Goal: Task Accomplishment & Management: Manage account settings

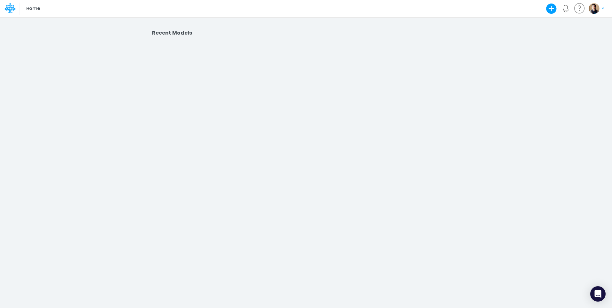
click at [597, 11] on img "button" at bounding box center [594, 8] width 11 height 11
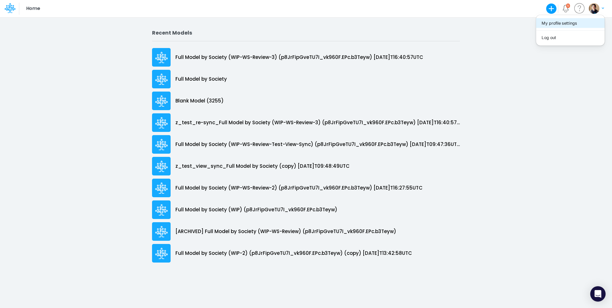
click at [585, 23] on button "My profile settings" at bounding box center [570, 23] width 69 height 10
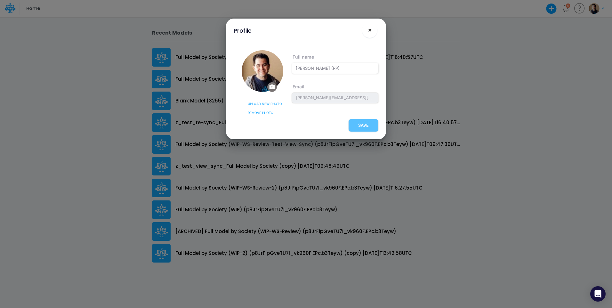
click at [370, 30] on span "×" at bounding box center [370, 30] width 4 height 8
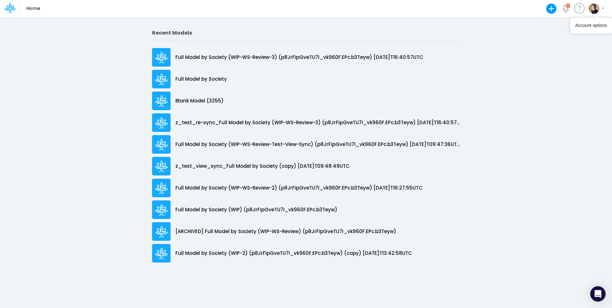
click at [602, 11] on button "button" at bounding box center [597, 8] width 16 height 11
click at [565, 38] on button "Log out" at bounding box center [570, 38] width 69 height 10
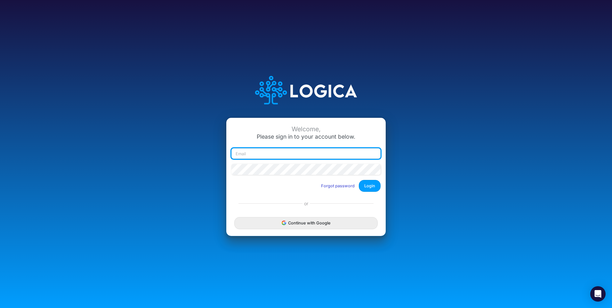
click at [279, 155] on input "email" at bounding box center [306, 153] width 149 height 11
click at [331, 155] on input "email" at bounding box center [306, 153] width 149 height 11
type input "leandro.castro+cquence@logica.cloud"
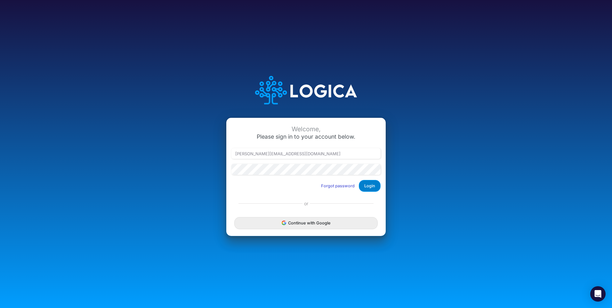
click at [376, 185] on button "Login" at bounding box center [370, 186] width 22 height 12
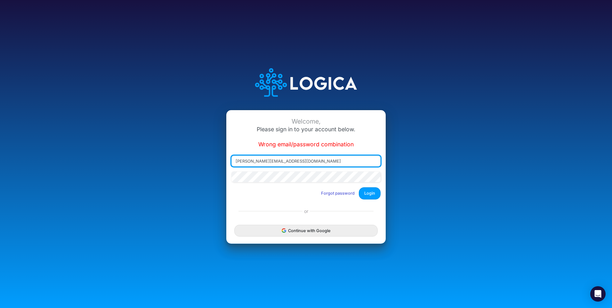
click at [256, 160] on input "leandro.castro+cquence@logica.cloud" at bounding box center [306, 161] width 149 height 11
click at [271, 160] on input "leandro.castro+cquence@logica.cloud" at bounding box center [306, 161] width 149 height 11
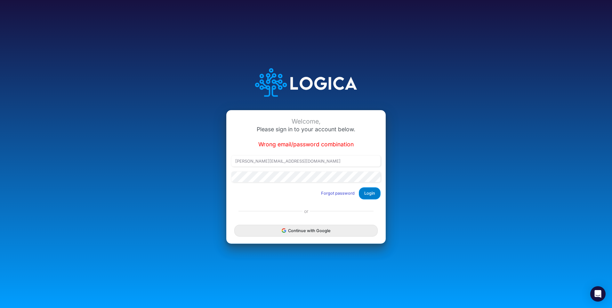
click at [369, 193] on button "Login" at bounding box center [370, 193] width 22 height 12
click at [373, 191] on button "Login" at bounding box center [370, 193] width 22 height 12
